Goal: Connect with others: Establish contact or relationships with other users

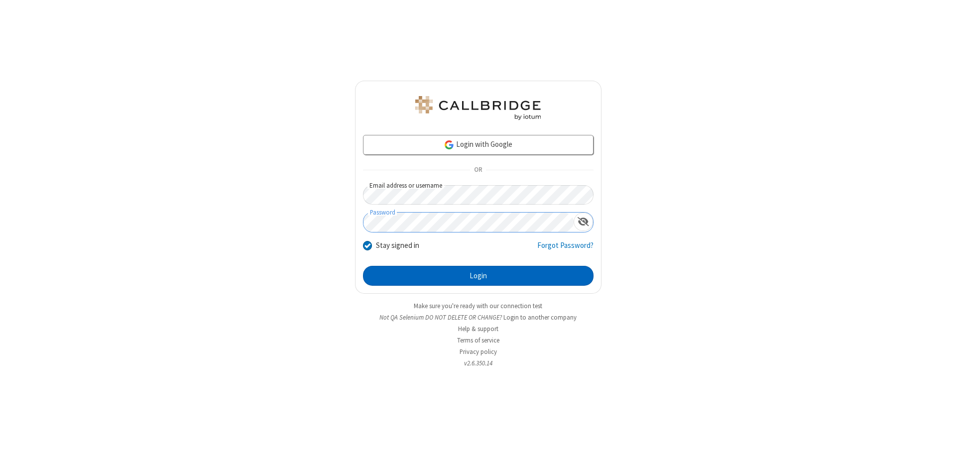
click at [478, 276] on button "Login" at bounding box center [478, 276] width 230 height 20
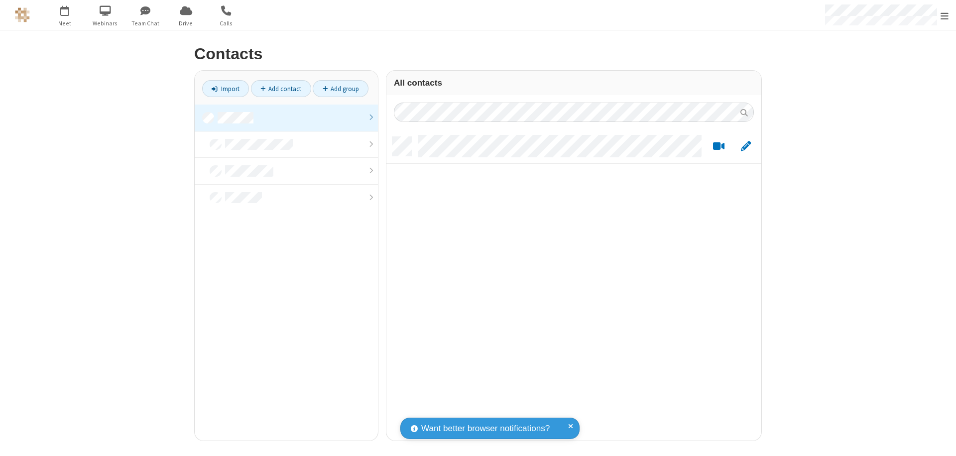
scroll to position [304, 367]
click at [286, 117] on link at bounding box center [286, 118] width 183 height 27
click at [281, 89] on link "Add contact" at bounding box center [281, 88] width 60 height 17
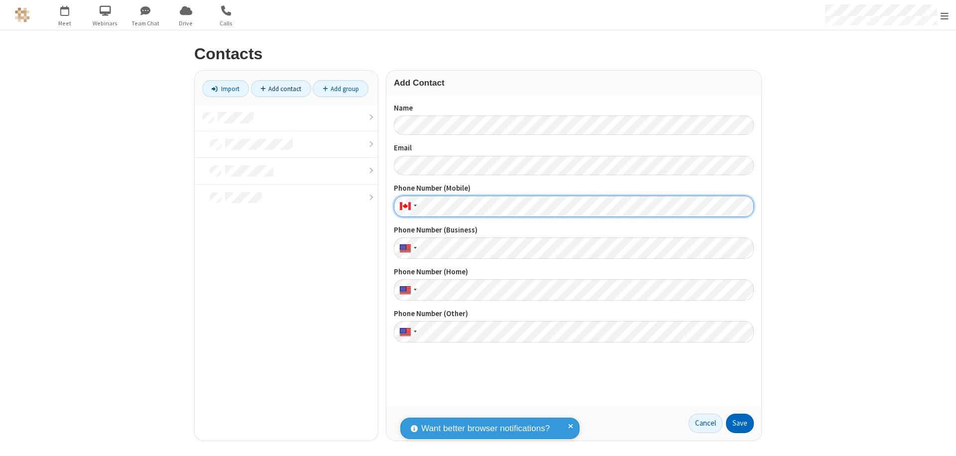
click at [740, 423] on button "Save" at bounding box center [740, 424] width 28 height 20
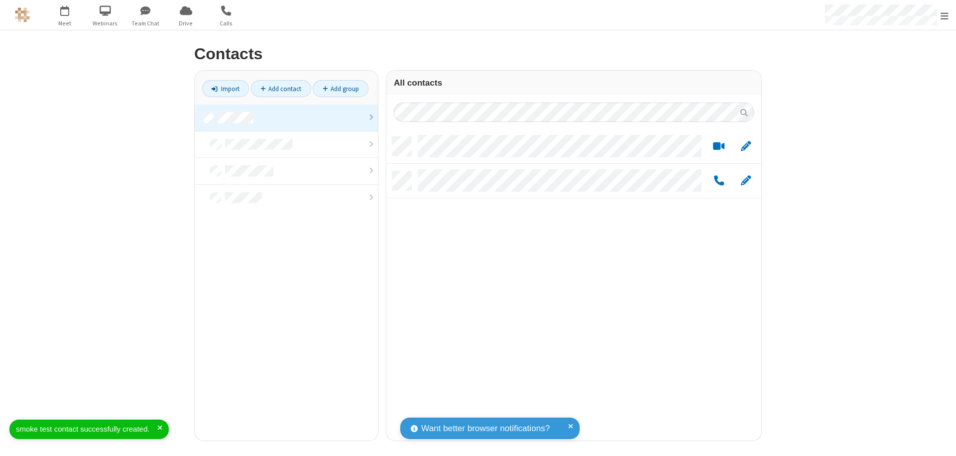
scroll to position [304, 367]
click at [281, 89] on link "Add contact" at bounding box center [281, 88] width 60 height 17
